Goal: Task Accomplishment & Management: Manage account settings

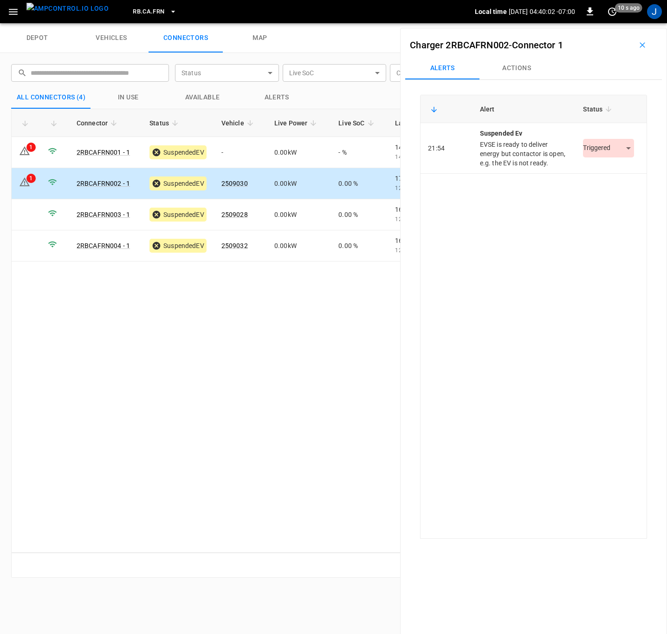
click at [623, 23] on body "RB.CA.FRN Local time 2025-10-01 04:40:02 -07:00 0 10 s ago J depot vehicles con…" at bounding box center [333, 11] width 667 height 23
click at [618, 173] on li "Resolved" at bounding box center [603, 176] width 58 height 15
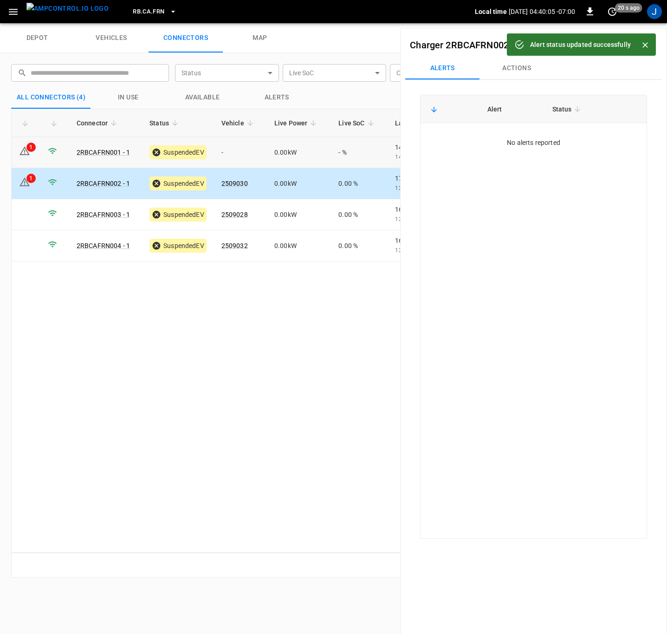
click at [27, 156] on icon at bounding box center [24, 150] width 11 height 11
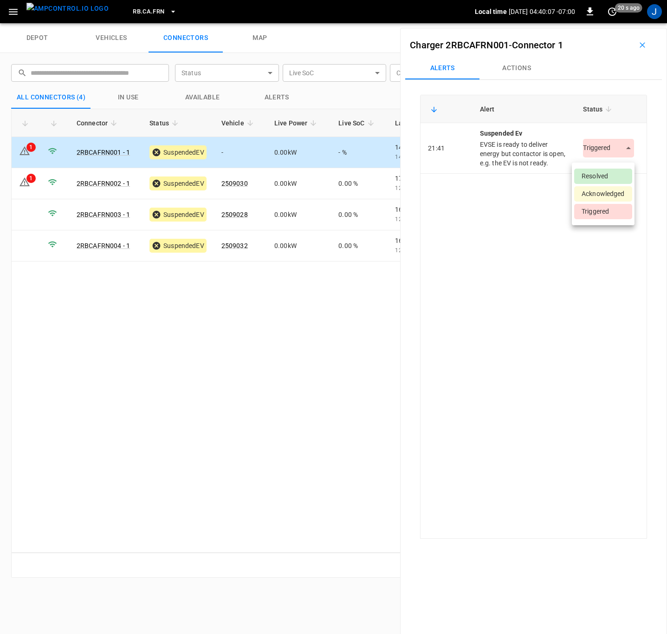
click at [620, 23] on body "RB.CA.FRN Local time 2025-10-01 04:40:07 -07:00 0 20 s ago J depot vehicles con…" at bounding box center [333, 11] width 667 height 23
click at [613, 172] on li "Resolved" at bounding box center [603, 176] width 58 height 15
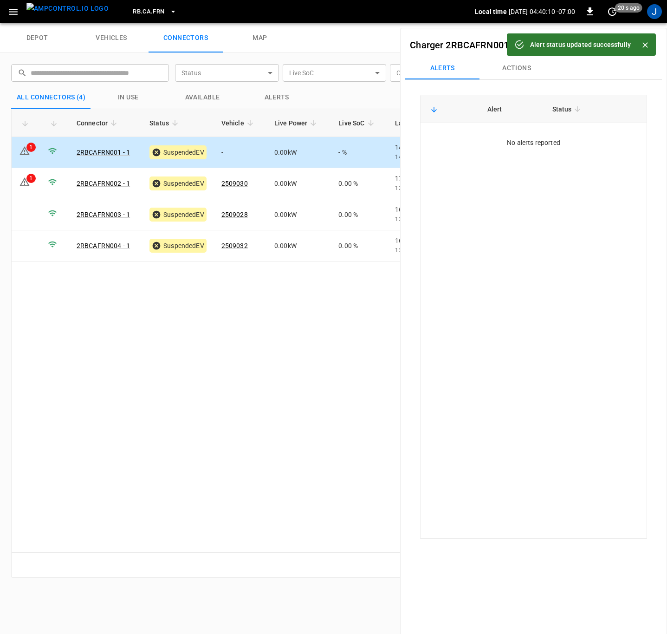
click at [645, 45] on icon "Close" at bounding box center [646, 45] width 6 height 6
click at [644, 45] on button "button" at bounding box center [643, 45] width 30 height 15
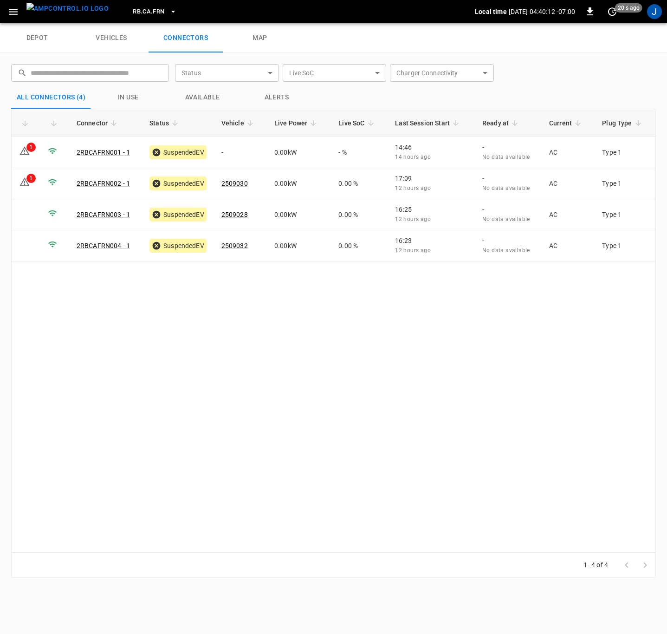
click at [247, 353] on div "Connector Status Vehicle Live Power Live SoC Last Session Start Ready at Curren…" at bounding box center [333, 331] width 645 height 444
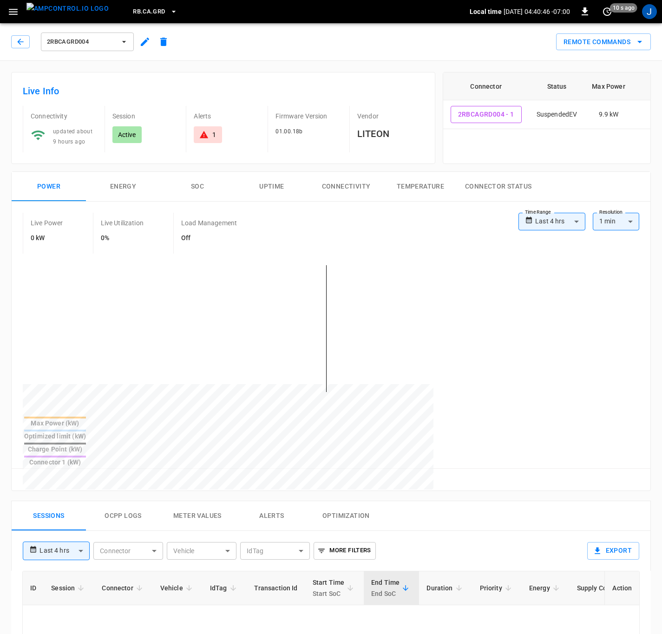
type input "**********"
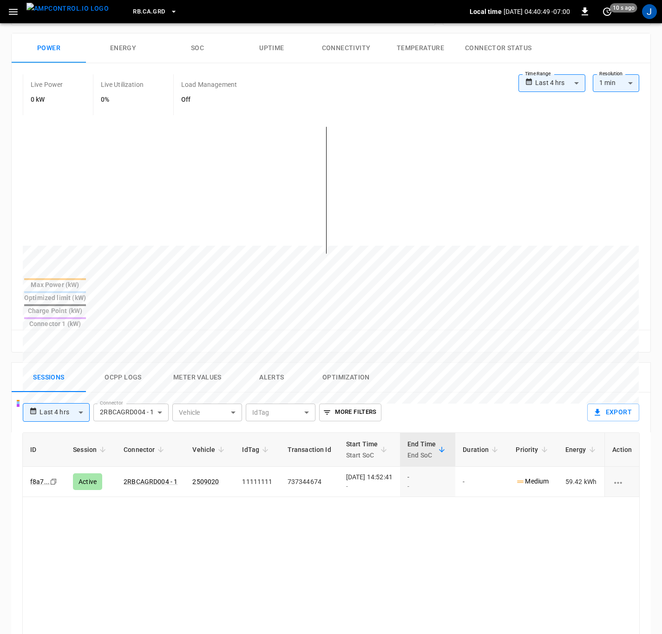
scroll to position [139, 0]
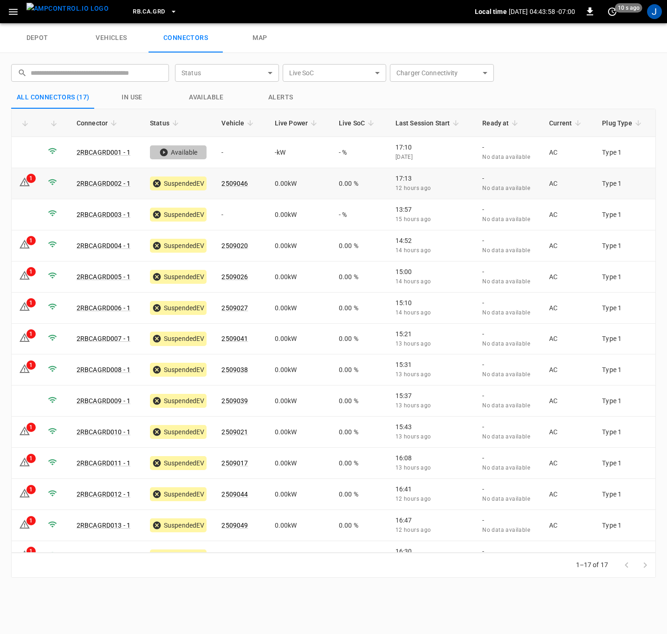
click at [18, 183] on td "1" at bounding box center [26, 183] width 29 height 31
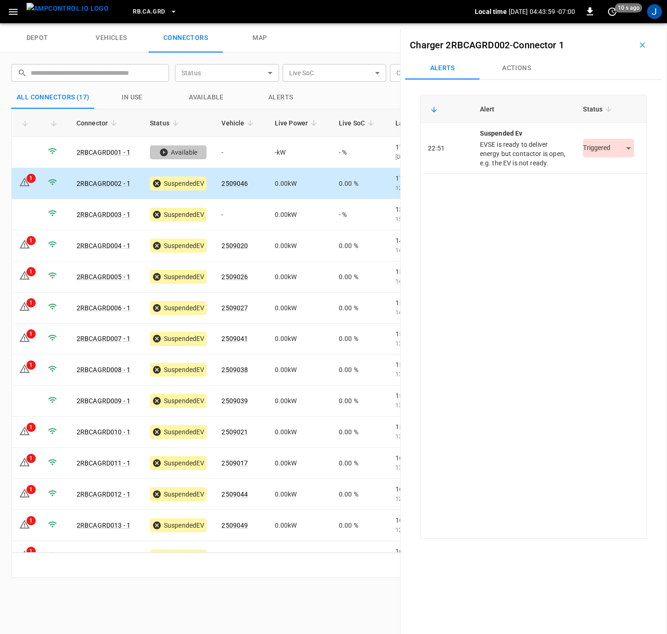
click at [620, 23] on body "RB.CA.GRD Local time [DATE] 04:43:59 -07:00 0 10 s ago J depot vehicles connect…" at bounding box center [333, 11] width 667 height 23
click at [616, 181] on li "Resolved" at bounding box center [603, 176] width 58 height 15
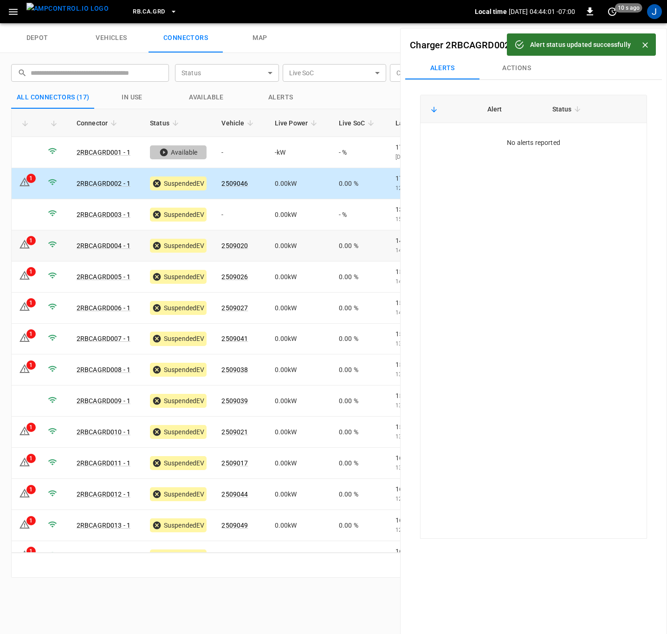
click at [31, 244] on div "1" at bounding box center [30, 240] width 9 height 9
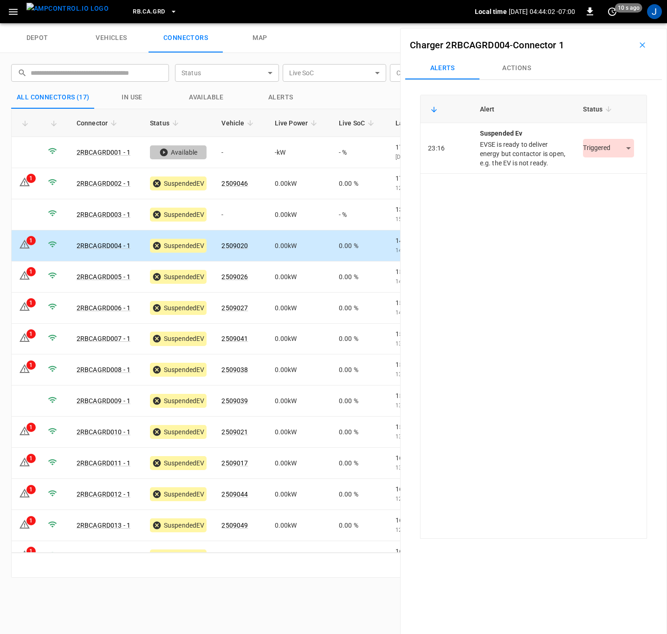
click at [623, 23] on body "RB.CA.GRD Local time [DATE] 04:44:02 -07:00 0 10 s ago J depot vehicles connect…" at bounding box center [333, 11] width 667 height 23
click at [617, 176] on li "Resolved" at bounding box center [603, 176] width 58 height 15
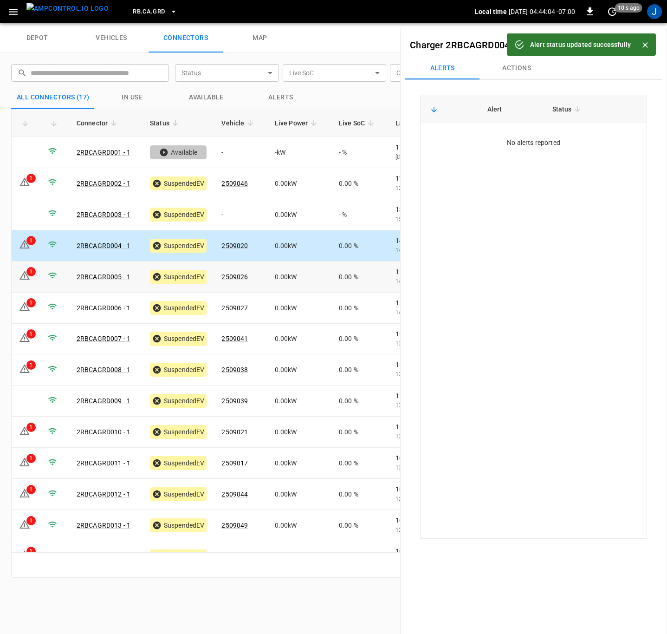
click at [33, 276] on td "1" at bounding box center [26, 276] width 29 height 31
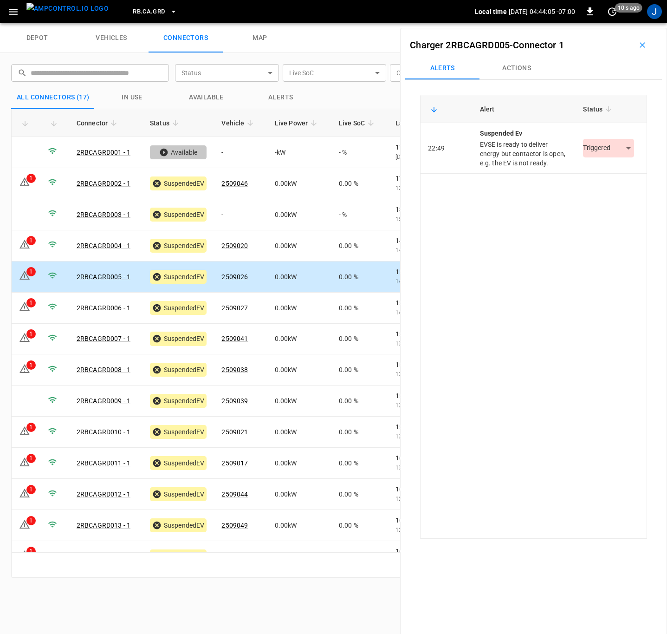
click at [623, 23] on body "RB.CA.GRD Local time [DATE] 04:44:05 -07:00 0 10 s ago J depot vehicles connect…" at bounding box center [333, 11] width 667 height 23
click at [606, 180] on li "Resolved" at bounding box center [603, 176] width 58 height 15
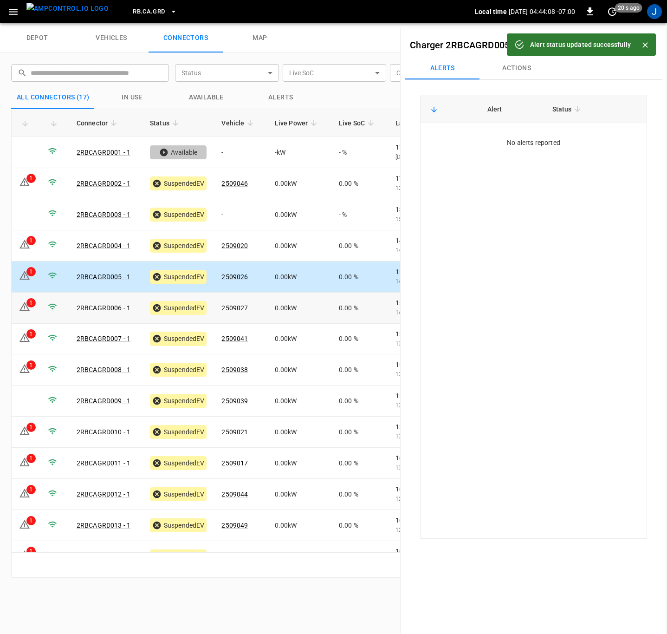
click at [26, 308] on icon at bounding box center [24, 306] width 11 height 11
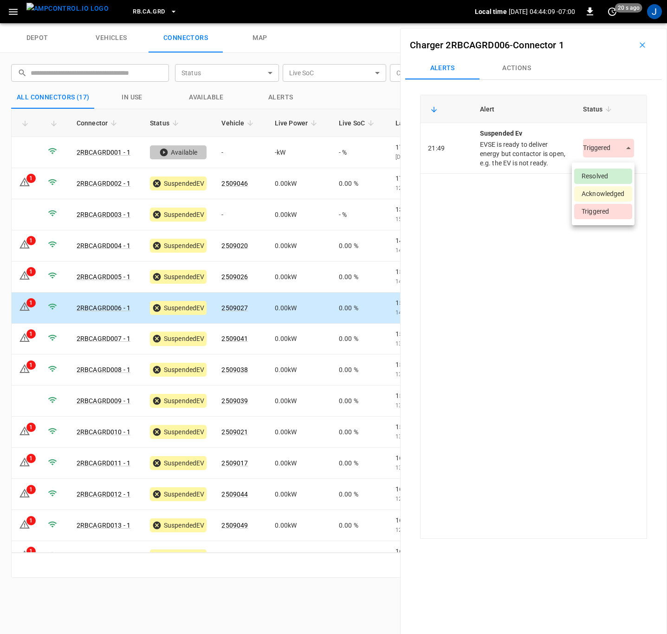
click at [627, 23] on body "RB.CA.GRD Local time [DATE] 04:44:09 -07:00 0 20 s ago J depot vehicles connect…" at bounding box center [333, 11] width 667 height 23
click at [611, 176] on li "Resolved" at bounding box center [603, 176] width 58 height 15
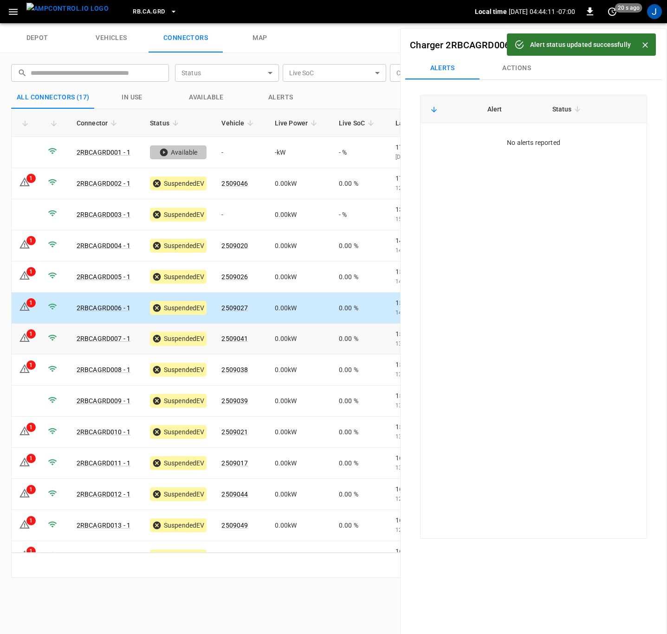
click at [28, 340] on icon at bounding box center [25, 337] width 10 height 9
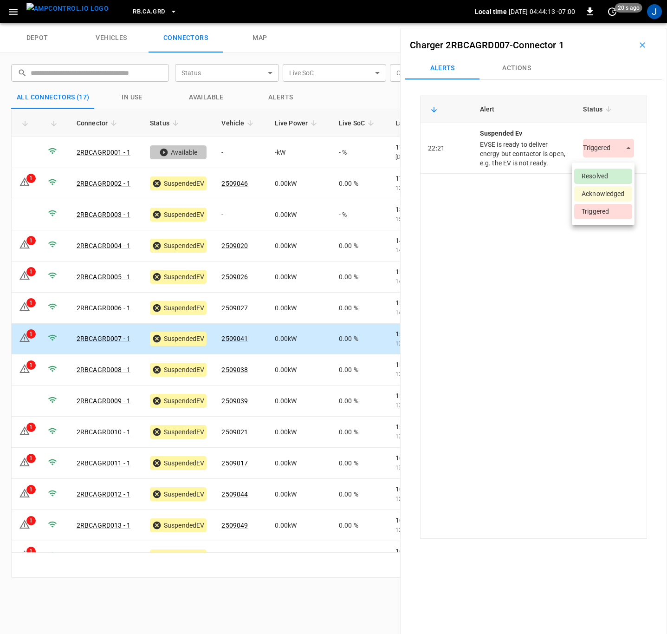
click at [616, 23] on body "RB.CA.GRD Local time [DATE] 04:44:13 -07:00 0 20 s ago J depot vehicles connect…" at bounding box center [333, 11] width 667 height 23
click at [609, 169] on li "Resolved" at bounding box center [603, 176] width 58 height 15
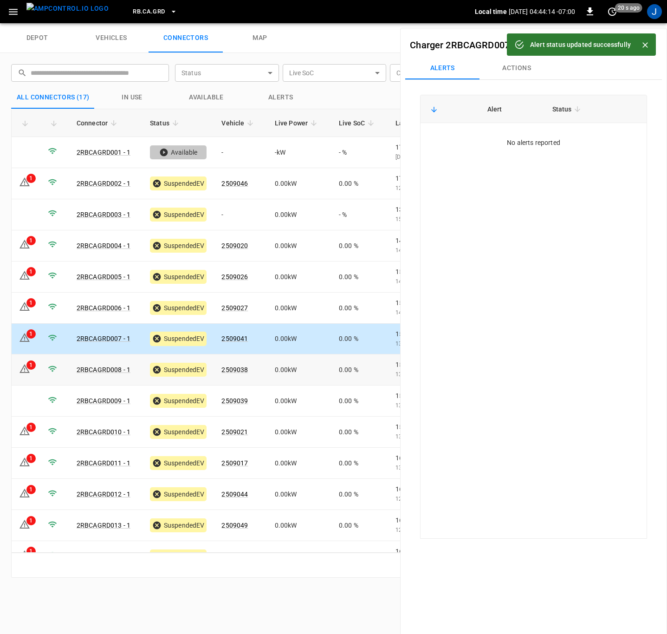
click at [35, 367] on div "1" at bounding box center [30, 364] width 9 height 9
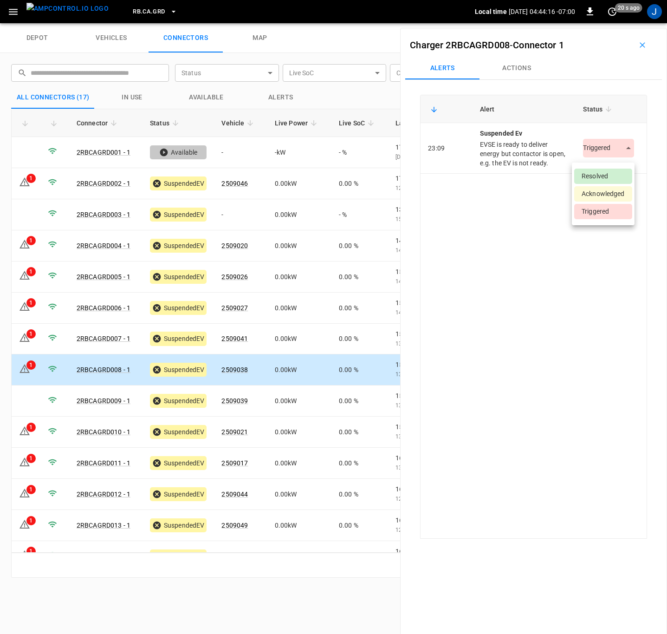
click at [626, 23] on body "RB.CA.GRD Local time [DATE] 04:44:16 -07:00 0 20 s ago J depot vehicles connect…" at bounding box center [333, 11] width 667 height 23
click at [602, 175] on li "Resolved" at bounding box center [603, 176] width 58 height 15
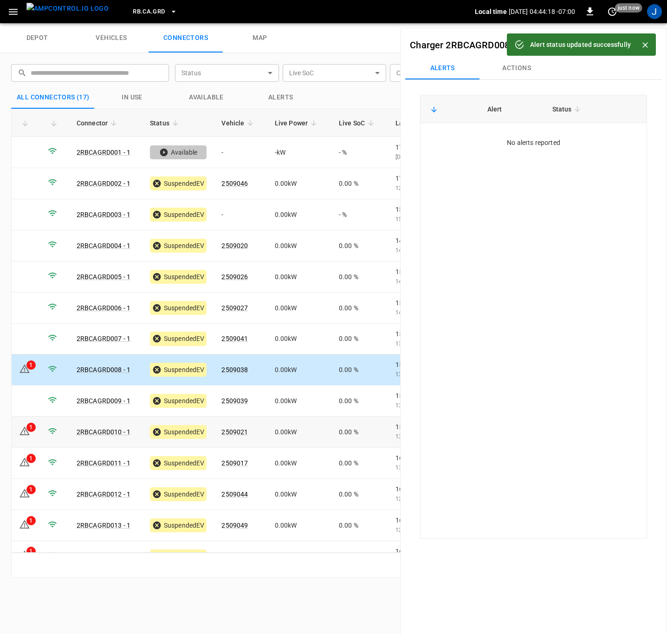
click at [37, 428] on td "1" at bounding box center [26, 431] width 29 height 31
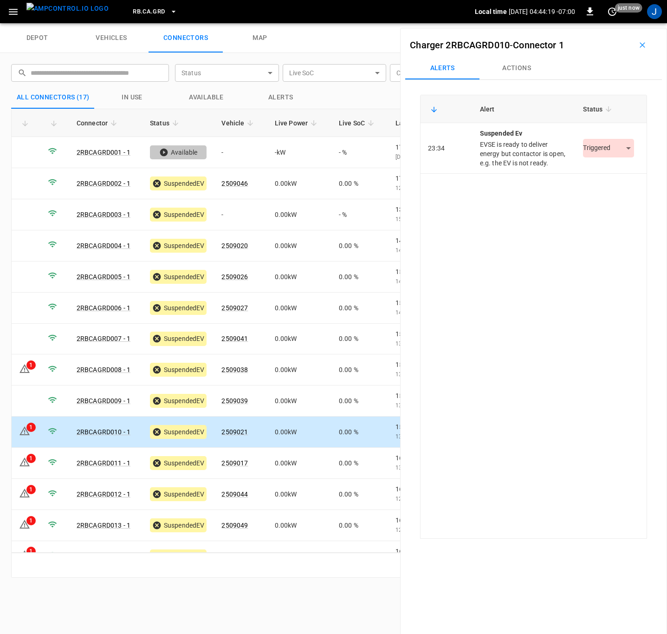
click at [616, 23] on body "RB.CA.GRD Local time [DATE] 04:44:19 -07:00 0 just now J depot vehicles connect…" at bounding box center [333, 11] width 667 height 23
click at [623, 171] on li "Resolved" at bounding box center [603, 176] width 58 height 15
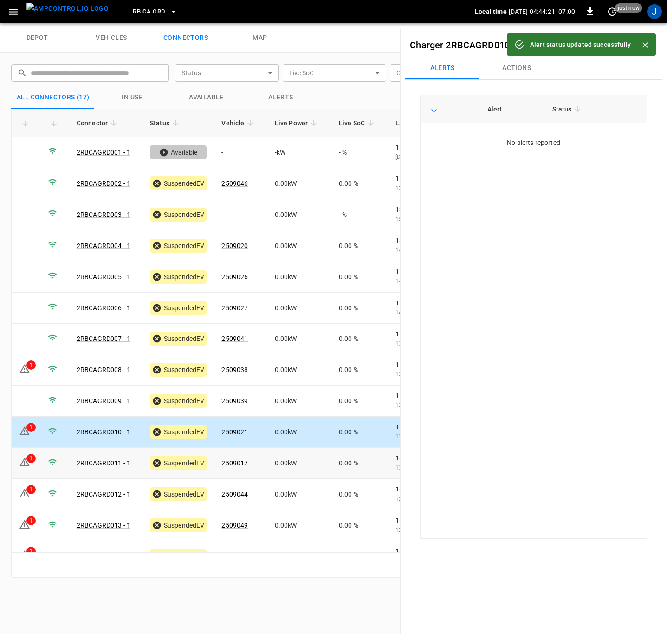
click at [40, 466] on td at bounding box center [54, 463] width 29 height 31
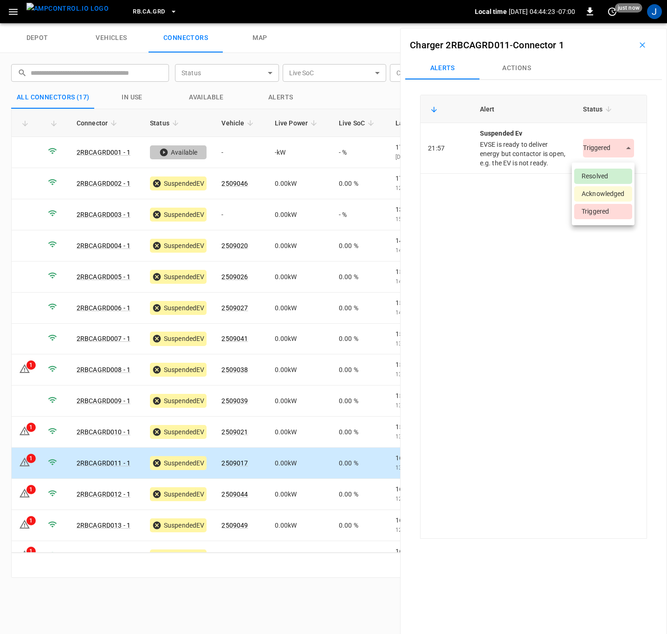
click at [623, 23] on body "RB.CA.GRD Local time [DATE] 04:44:23 -07:00 0 just now J depot vehicles connect…" at bounding box center [333, 11] width 667 height 23
click at [605, 176] on li "Resolved" at bounding box center [603, 176] width 58 height 15
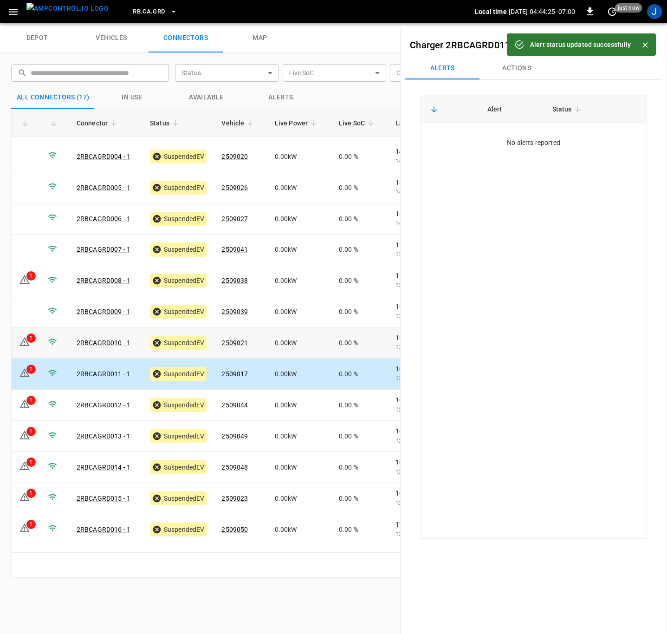
scroll to position [113, 0]
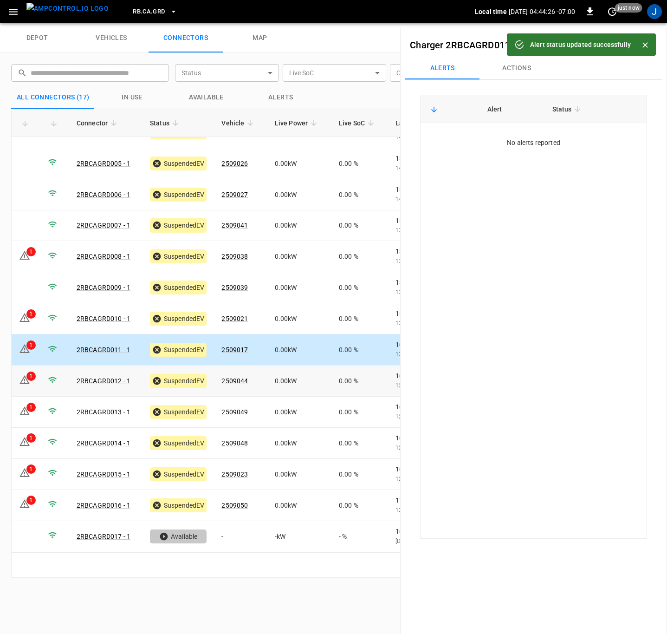
click at [31, 383] on td "1" at bounding box center [26, 380] width 29 height 31
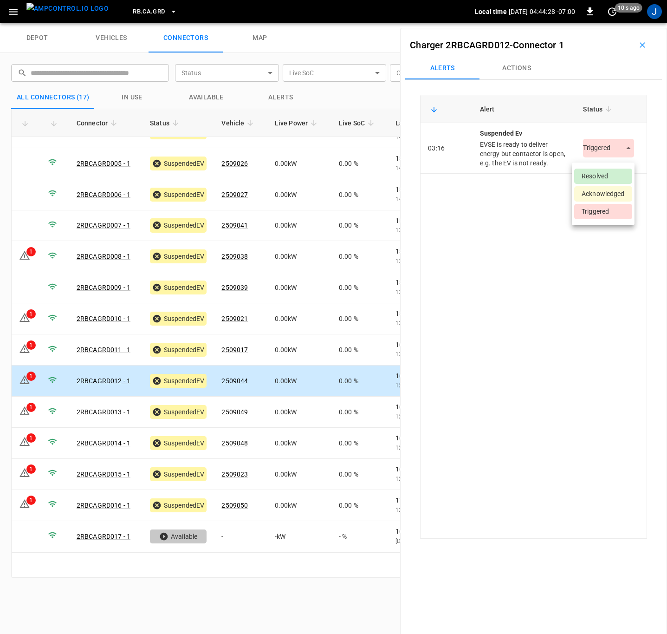
click at [624, 23] on body "RB.CA.GRD Local time [DATE] 04:44:28 -07:00 0 10 s ago J depot vehicles connect…" at bounding box center [333, 11] width 667 height 23
click at [613, 169] on li "Resolved" at bounding box center [603, 176] width 58 height 15
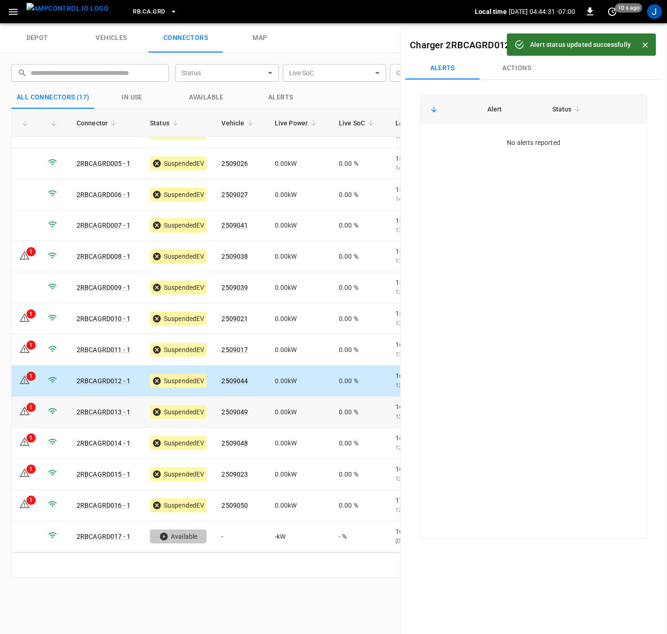
click at [29, 414] on icon at bounding box center [25, 410] width 10 height 9
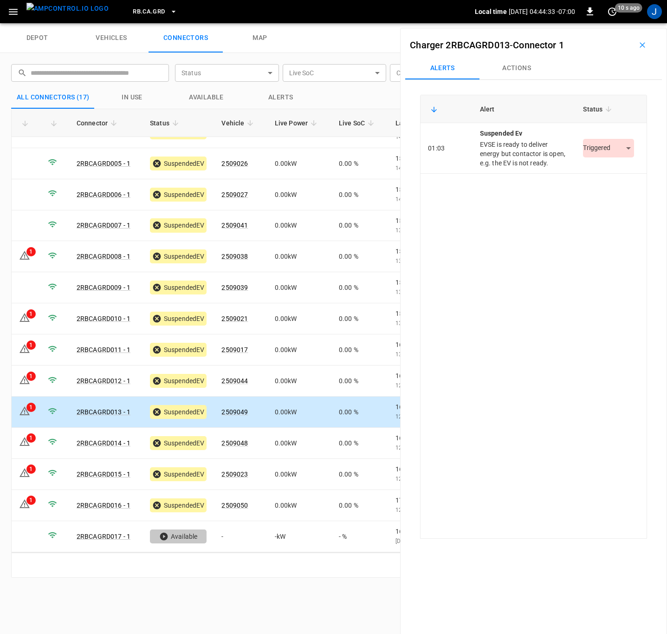
click at [618, 23] on body "RB.CA.GRD Local time [DATE] 04:44:33 -07:00 0 10 s ago J depot vehicles connect…" at bounding box center [333, 11] width 667 height 23
click at [610, 175] on li "Resolved" at bounding box center [603, 176] width 58 height 15
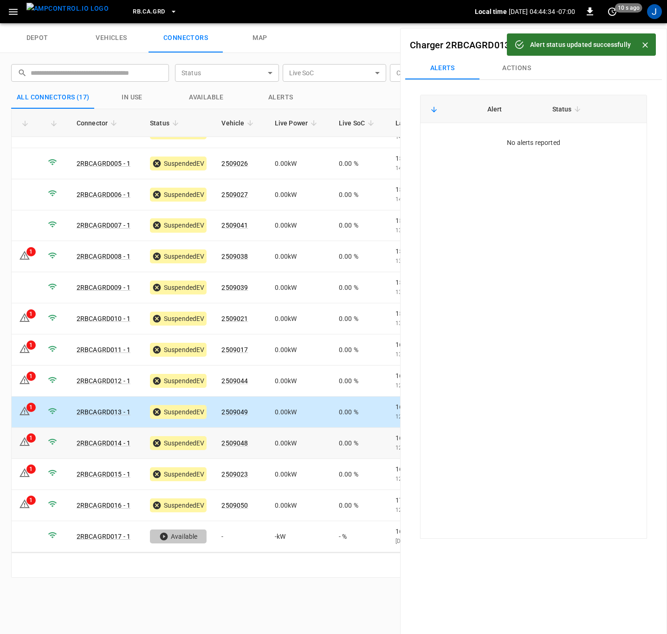
click at [45, 447] on td at bounding box center [54, 443] width 29 height 31
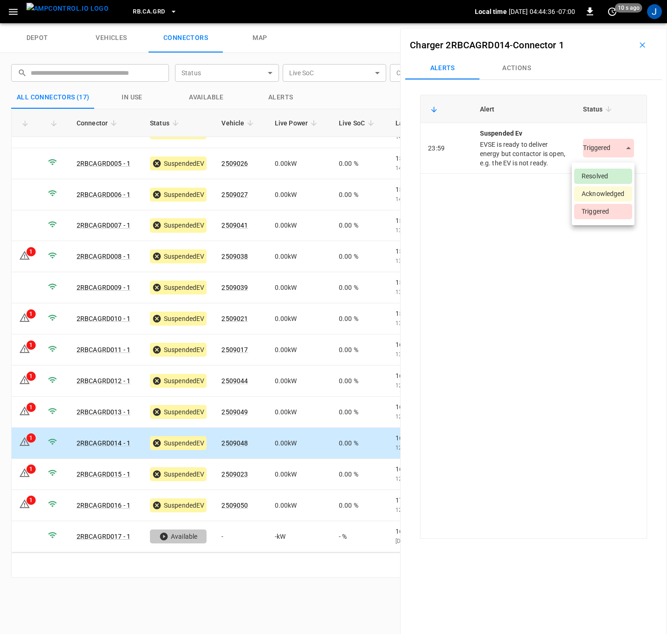
click at [623, 23] on body "RB.CA.GRD Local time [DATE] 04:44:36 -07:00 0 10 s ago J depot vehicles connect…" at bounding box center [333, 11] width 667 height 23
click at [610, 177] on li "Resolved" at bounding box center [603, 176] width 58 height 15
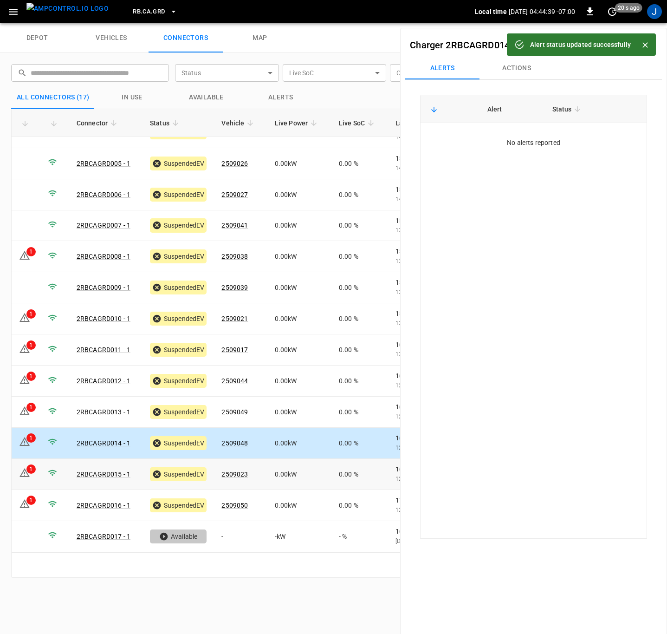
click at [33, 474] on td "1" at bounding box center [26, 474] width 29 height 31
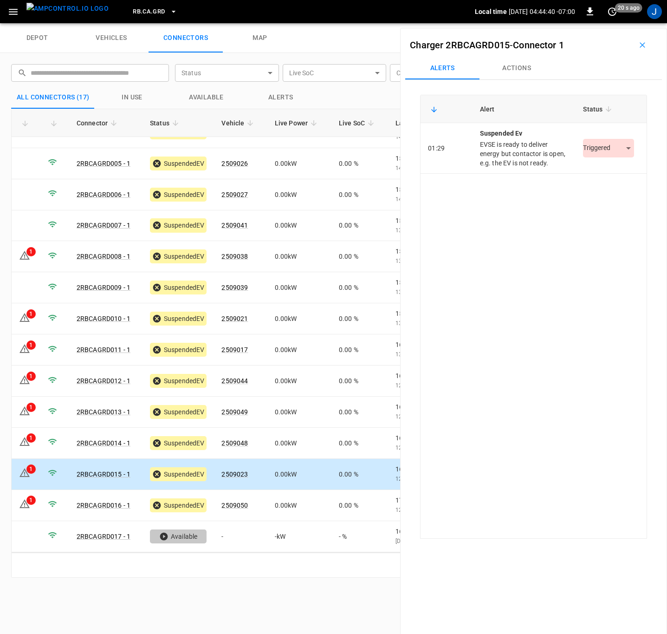
click at [620, 23] on body "RB.CA.GRD Local time [DATE] 04:44:40 -07:00 0 20 s ago J depot vehicles connect…" at bounding box center [333, 11] width 667 height 23
click at [607, 176] on li "Resolved" at bounding box center [603, 176] width 58 height 15
click at [21, 502] on icon at bounding box center [24, 503] width 11 height 11
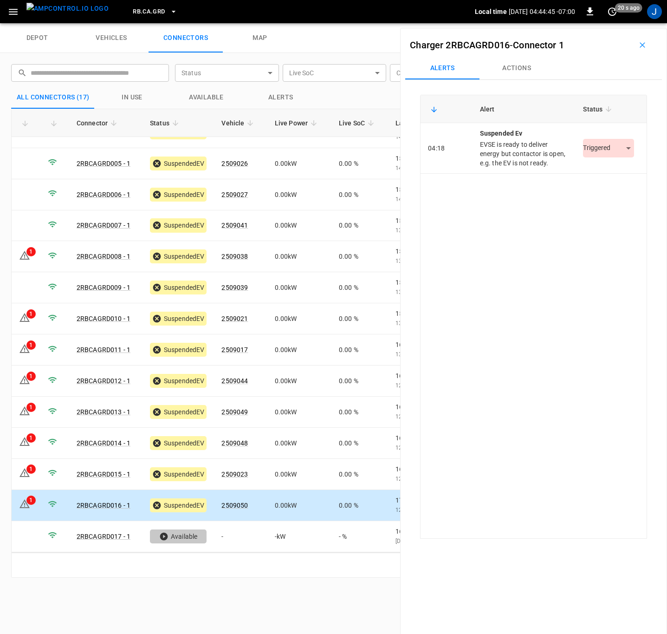
click at [623, 23] on body "RB.CA.GRD Local time [DATE] 04:44:45 -07:00 0 20 s ago J depot vehicles connect…" at bounding box center [333, 11] width 667 height 23
click at [611, 176] on li "Resolved" at bounding box center [603, 176] width 58 height 15
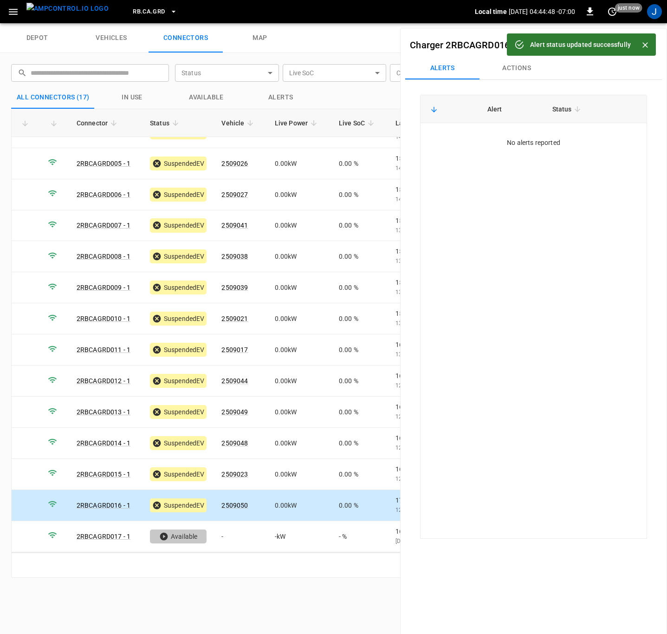
click at [646, 42] on icon "Close" at bounding box center [645, 44] width 9 height 9
click at [332, 40] on div "depot vehicles connectors map" at bounding box center [333, 38] width 667 height 30
click at [640, 46] on icon "button" at bounding box center [643, 45] width 6 height 6
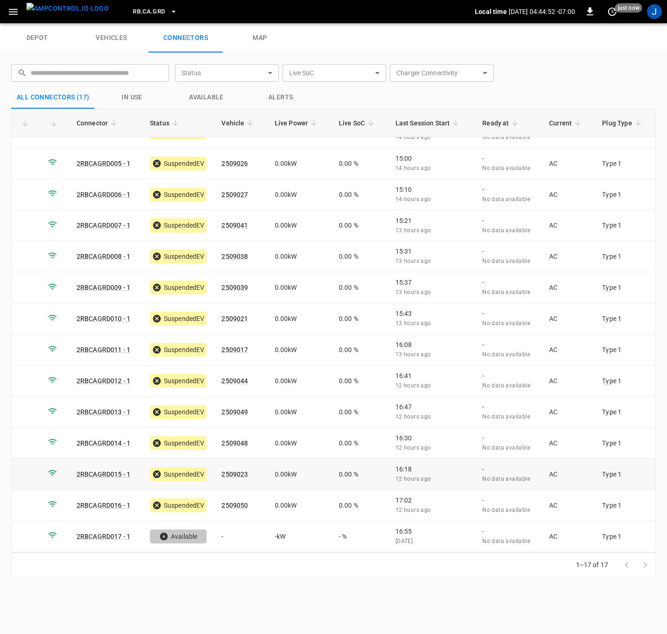
scroll to position [0, 0]
